Goal: Find specific page/section: Find specific page/section

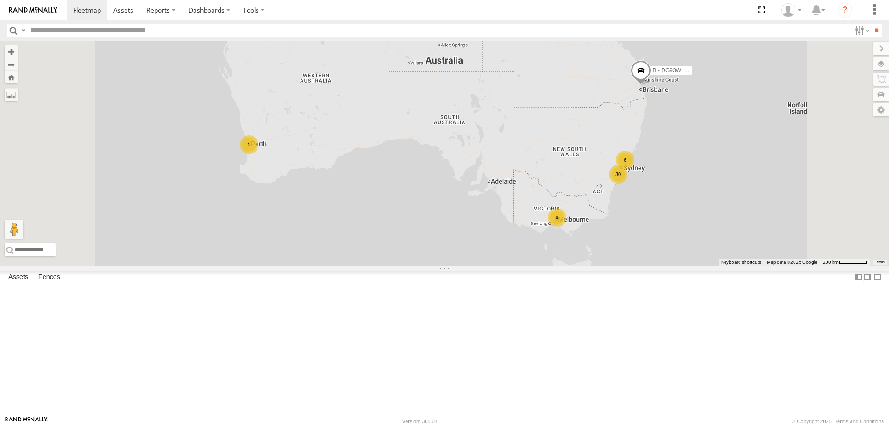
click at [0, 0] on div "W - IHW010 - [PERSON_NAME]" at bounding box center [0, 0] width 0 height 0
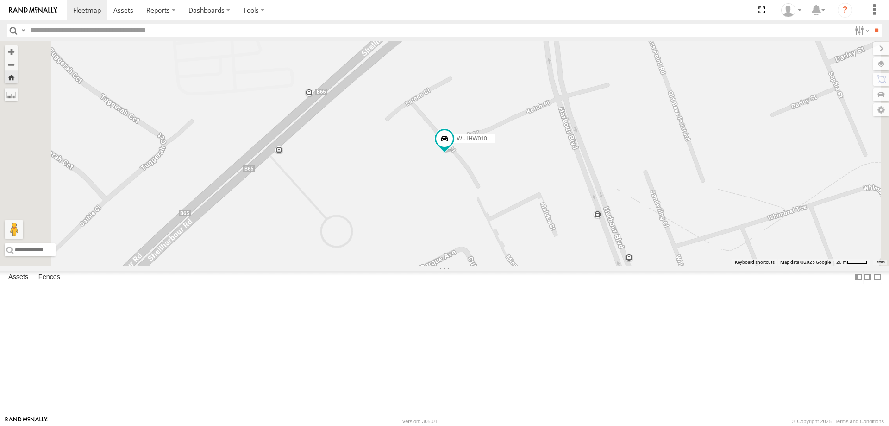
click at [0, 0] on div "W - IHW007 - [PERSON_NAME]" at bounding box center [0, 0] width 0 height 0
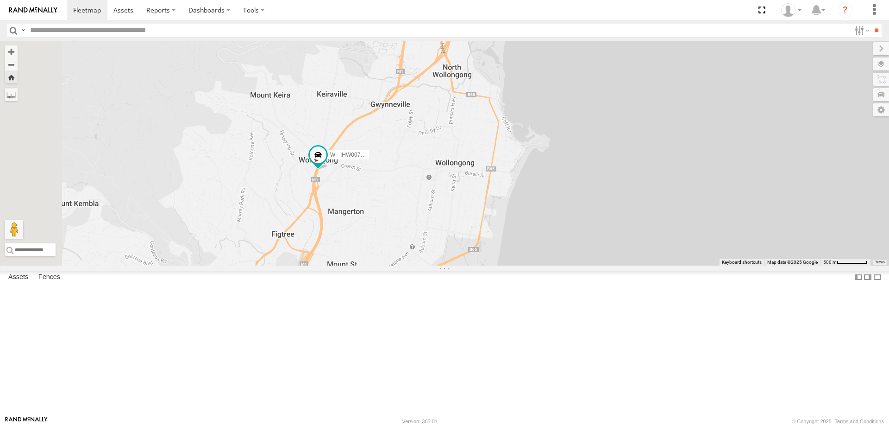
click at [0, 0] on div "W - CN51ES - [PERSON_NAME]" at bounding box center [0, 0] width 0 height 0
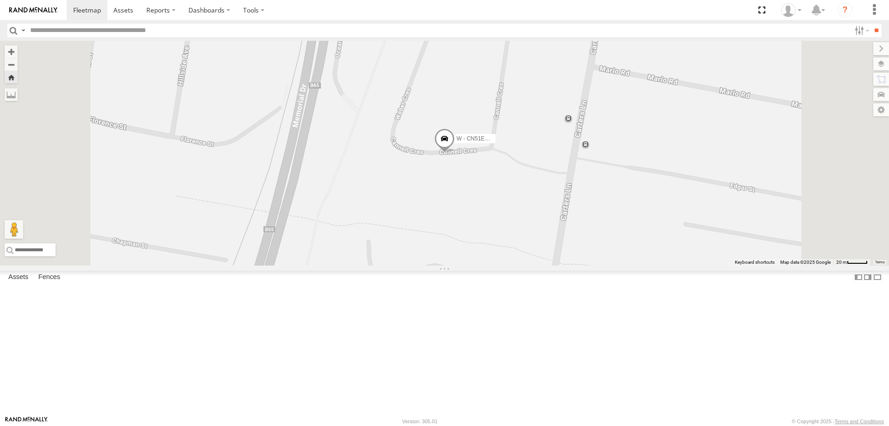
click at [0, 0] on div "W - IHW009 - [PERSON_NAME]" at bounding box center [0, 0] width 0 height 0
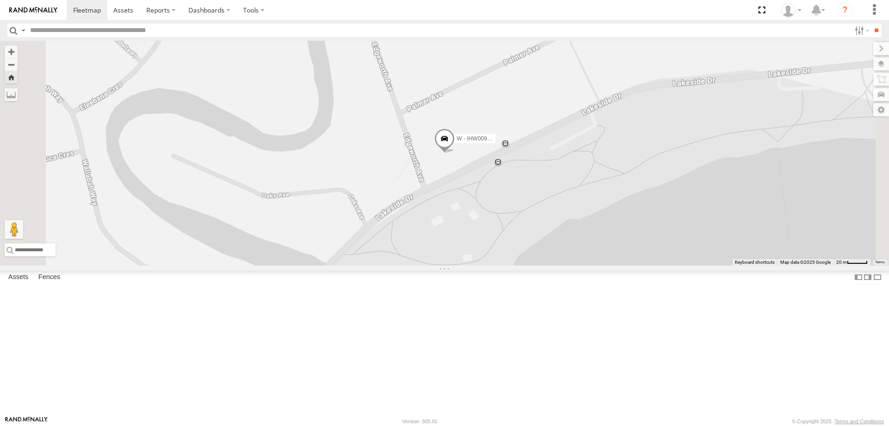
click at [0, 0] on div "W - IHW010 - [PERSON_NAME]" at bounding box center [0, 0] width 0 height 0
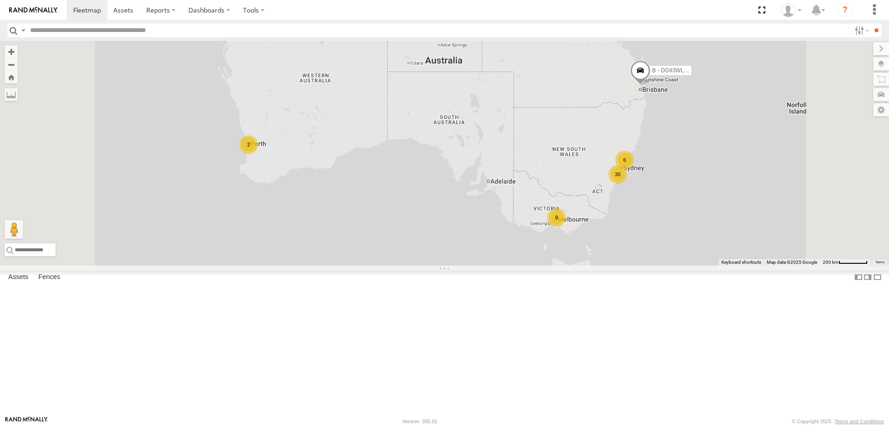
click at [0, 0] on span "Asset" at bounding box center [0, 0] width 0 height 0
click at [0, 0] on div "W - ADS247 - [PERSON_NAME]" at bounding box center [0, 0] width 0 height 0
